Goal: Check status: Check status

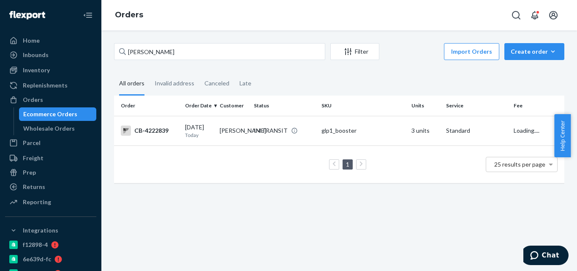
type input "[PERSON_NAME]"
click at [293, 135] on div "IN TRANSIT" at bounding box center [284, 130] width 64 height 8
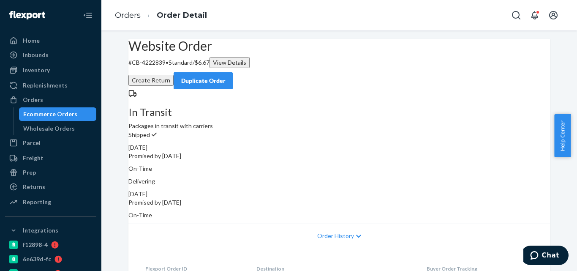
scroll to position [253, 0]
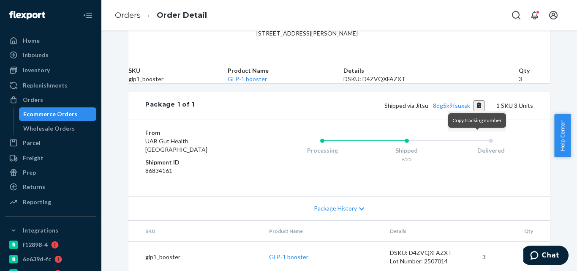
drag, startPoint x: 477, startPoint y: 141, endPoint x: 469, endPoint y: 141, distance: 8.0
click at [477, 111] on button "Copy tracking number" at bounding box center [478, 105] width 11 height 11
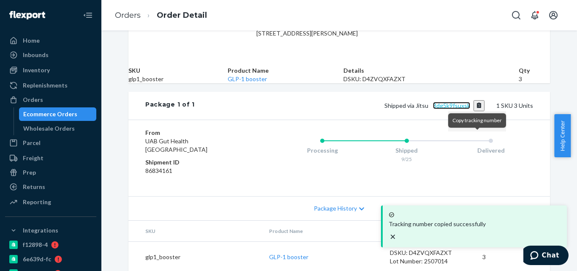
click at [457, 109] on link "8dg5k9fsuxsk" at bounding box center [451, 105] width 37 height 7
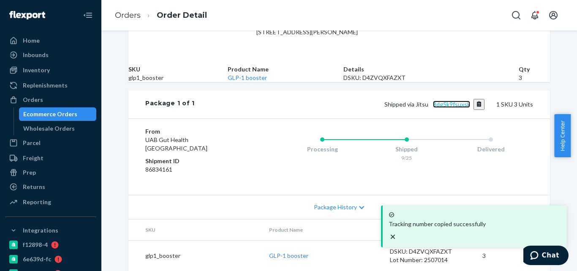
scroll to position [296, 0]
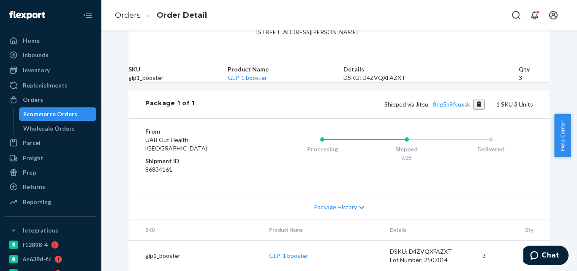
click at [84, 118] on div "Ecommerce Orders" at bounding box center [58, 114] width 76 height 12
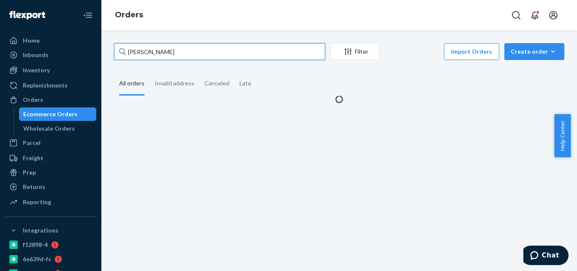
paste input "4201750"
drag, startPoint x: 204, startPoint y: 51, endPoint x: 106, endPoint y: 64, distance: 98.5
click at [106, 64] on div "[PERSON_NAME] Filter Import Orders Create order Ecommerce order Removal order A…" at bounding box center [338, 150] width 475 height 240
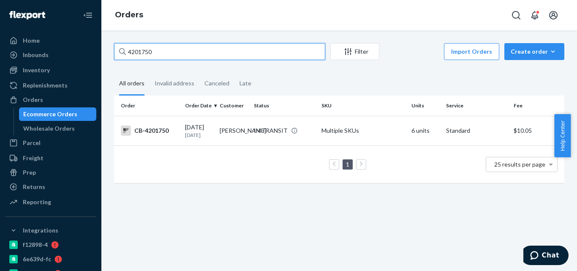
type input "4201750"
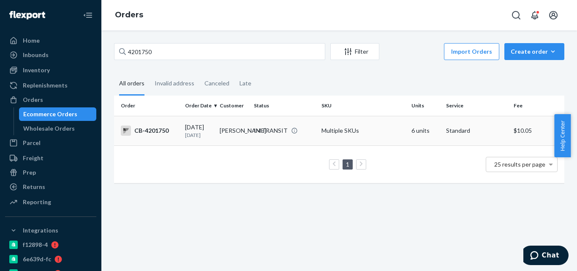
click at [326, 134] on td "Multiple SKUs" at bounding box center [363, 131] width 90 height 30
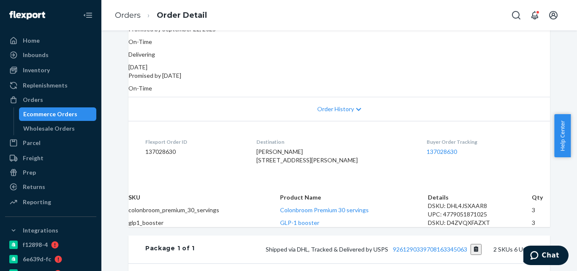
scroll to position [169, 0]
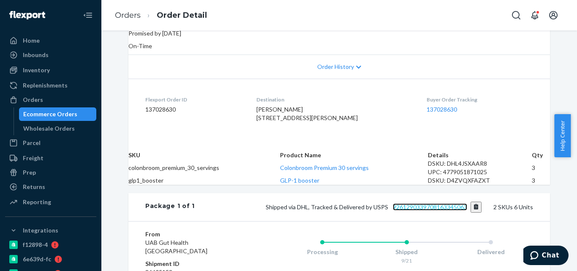
click at [428, 210] on link "9261290339708163345063" at bounding box center [430, 206] width 74 height 7
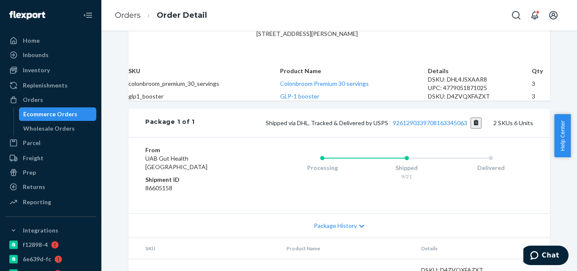
scroll to position [253, 0]
drag, startPoint x: 473, startPoint y: 166, endPoint x: 466, endPoint y: 149, distance: 18.2
click at [473, 128] on button "Copy tracking number" at bounding box center [475, 122] width 11 height 11
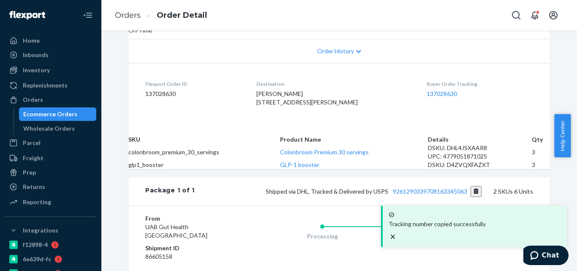
scroll to position [84, 0]
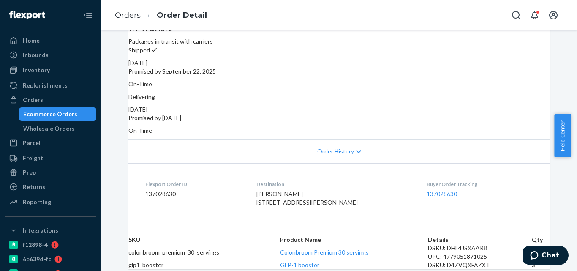
click at [74, 114] on div "Ecommerce Orders" at bounding box center [58, 114] width 76 height 12
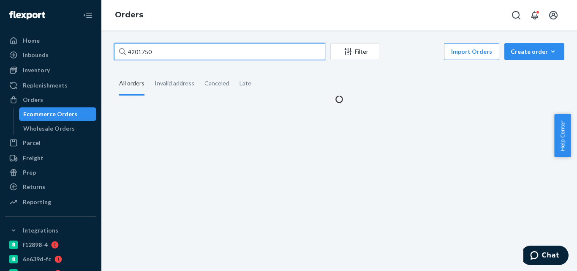
paste input "23742"
drag, startPoint x: 172, startPoint y: 49, endPoint x: 125, endPoint y: 49, distance: 47.3
click at [125, 49] on div "4201750" at bounding box center [219, 51] width 211 height 17
click at [125, 49] on input "4201750" at bounding box center [219, 51] width 211 height 17
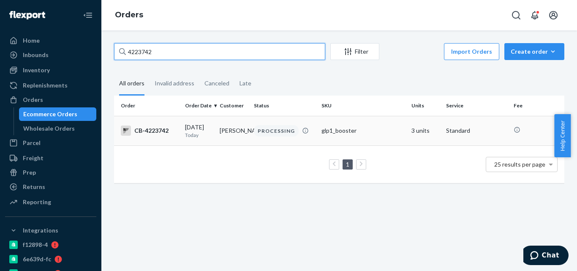
type input "4223742"
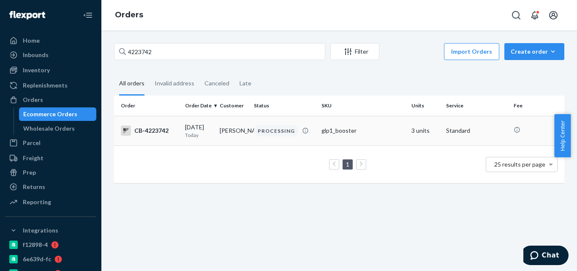
click at [185, 128] on div "[DATE] [DATE]" at bounding box center [199, 131] width 28 height 16
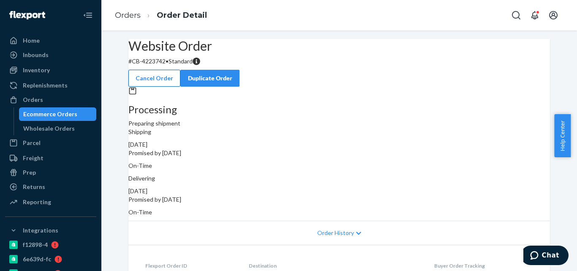
click at [180, 71] on button "Cancel Order" at bounding box center [154, 78] width 52 height 17
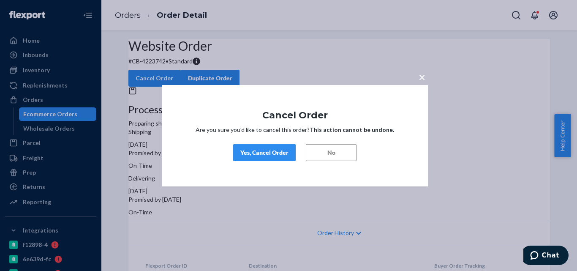
click at [258, 150] on div "Yes, Cancel Order" at bounding box center [264, 152] width 48 height 8
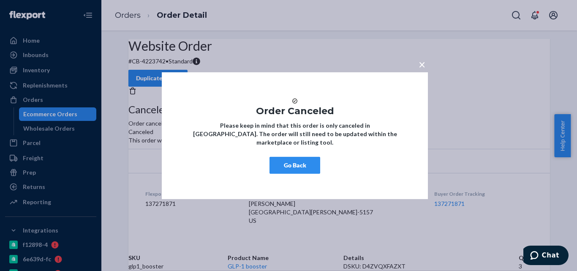
drag, startPoint x: 278, startPoint y: 164, endPoint x: 259, endPoint y: 115, distance: 52.5
click at [278, 164] on button "Go Back" at bounding box center [294, 165] width 51 height 17
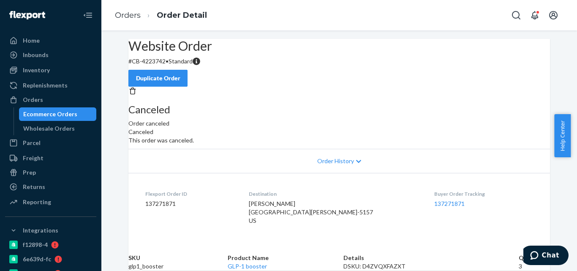
scroll to position [85, 0]
click at [65, 117] on div "Ecommerce Orders" at bounding box center [50, 114] width 54 height 8
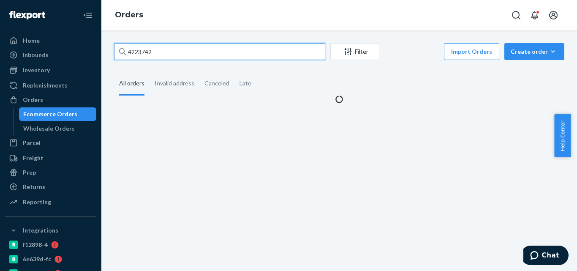
drag, startPoint x: 189, startPoint y: 49, endPoint x: 99, endPoint y: 49, distance: 89.5
click at [99, 49] on div "Home Inbounds Shipping Plans Problems Inventory Products Branded Packaging Repl…" at bounding box center [288, 135] width 577 height 271
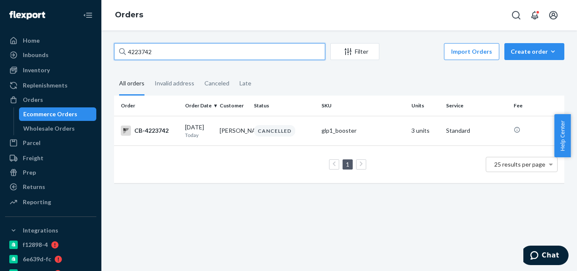
paste input "4221381"
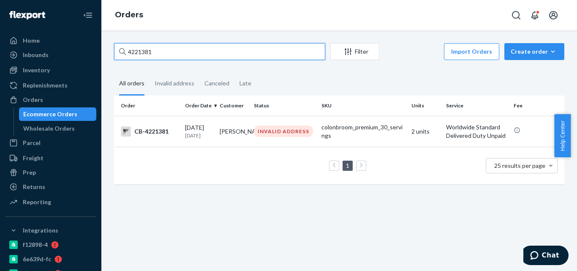
type input "4221381"
